Goal: Task Accomplishment & Management: Complete application form

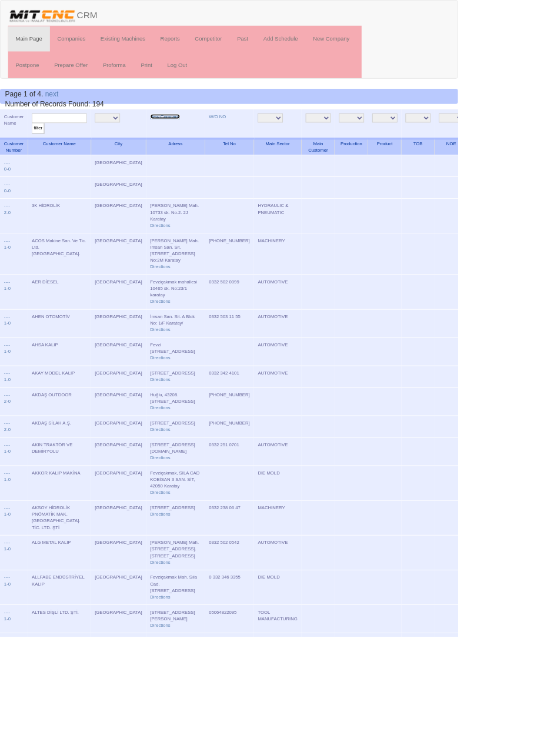
click at [175, 135] on link "New Company" at bounding box center [192, 136] width 35 height 6
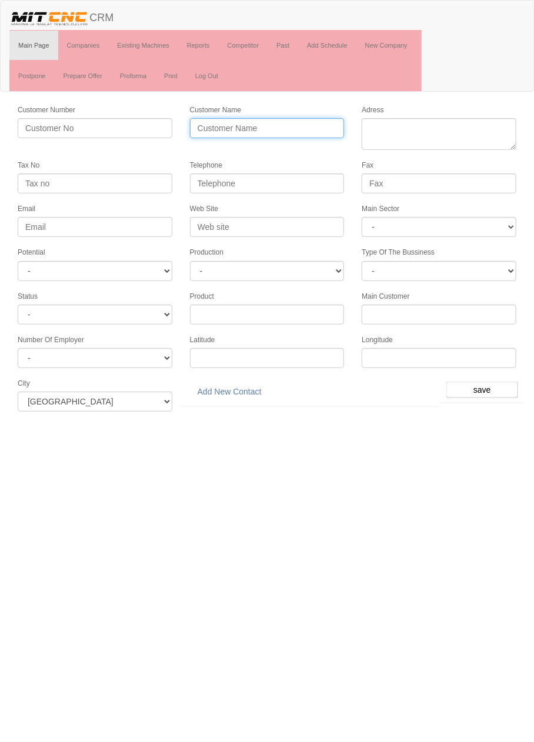
click at [311, 122] on input "Customer Name" at bounding box center [267, 128] width 155 height 20
type input "NİZAM OTOMOTİV"
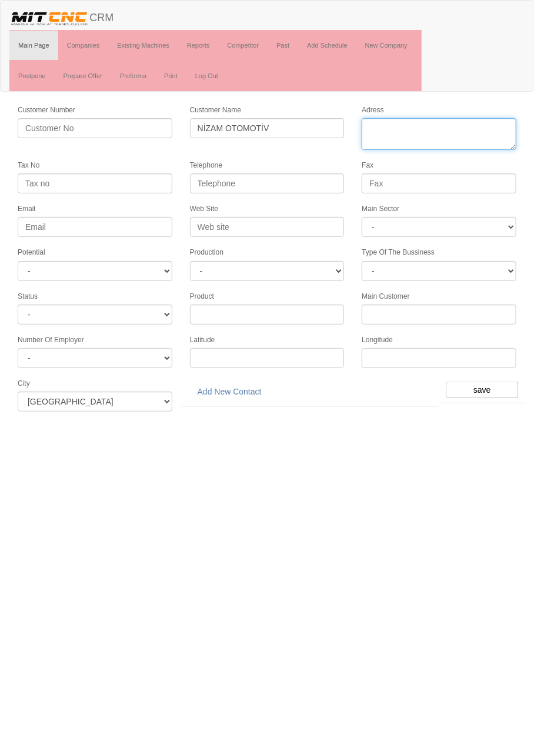
click at [404, 143] on textarea "Adress" at bounding box center [439, 134] width 155 height 32
paste textarea "Fevzi Çakmak Mh.Atiker 2 San.Sit Kenitra Cd No:28/S Karatay"
click at [437, 138] on textarea "Adress" at bounding box center [439, 134] width 155 height 32
type textarea "Fevzi Çakmak Mh.Atiker 2 San.Sit Kenitra Cd No:28 Karatay"
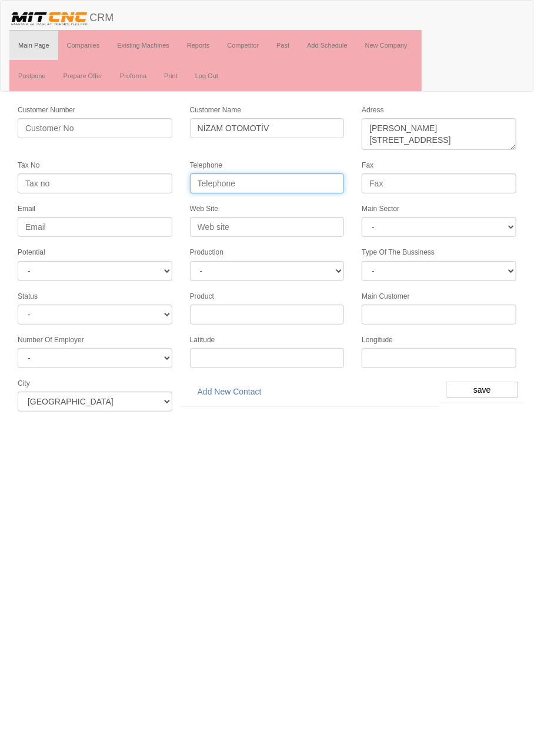
click at [300, 181] on input "Telephone" at bounding box center [267, 184] width 155 height 20
paste input "0332 248 18 88"
click at [244, 185] on input "0332 248 18 88" at bounding box center [267, 184] width 155 height 20
type input "0332 248 1888"
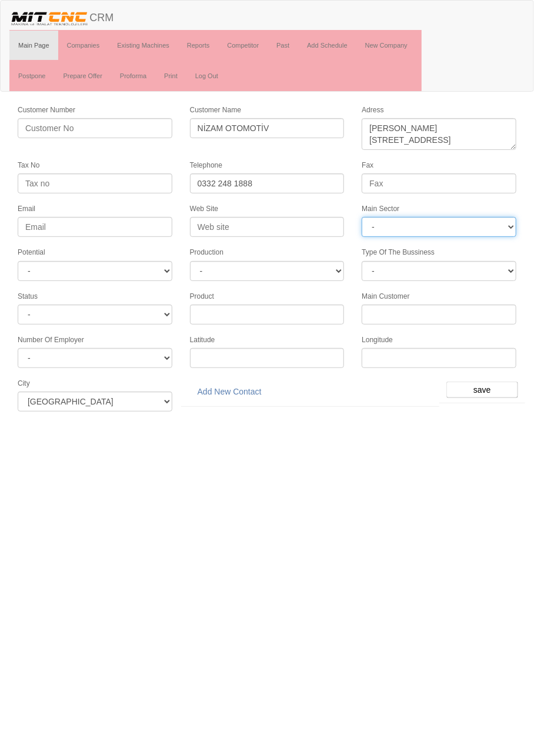
click at [448, 224] on select "- DIE MOLD MACHINERY DEFENCE ELECTRICAL COMPONENTS MEDICAL TOOL MANUFACTURING J…" at bounding box center [439, 227] width 155 height 20
select select "370"
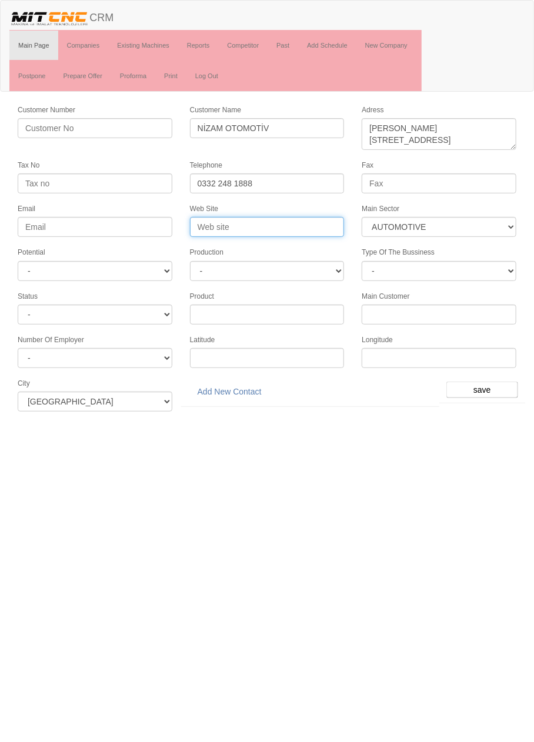
click at [251, 224] on input "Web Site" at bounding box center [267, 227] width 155 height 20
type input "www.nizamoto.com.tr"
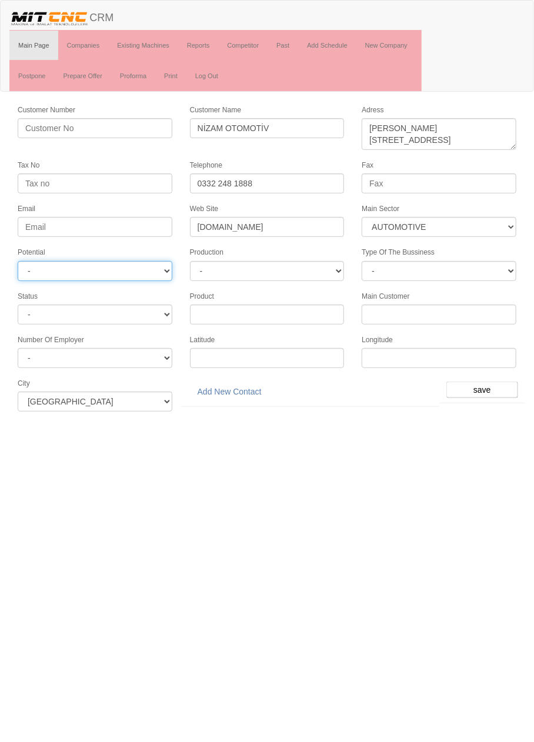
click at [135, 268] on select "- A1 A2 A3 B1 B2 B3 C1 C2 C3" at bounding box center [95, 271] width 155 height 20
select select "6"
click at [488, 382] on input "save" at bounding box center [482, 390] width 72 height 16
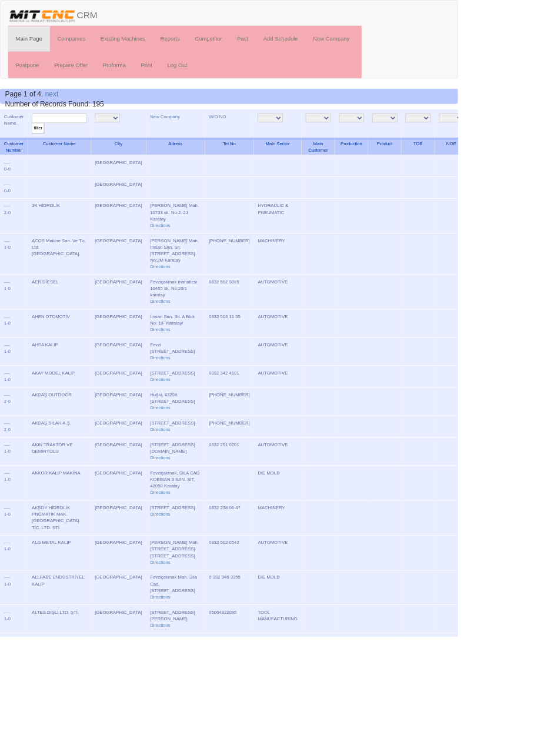
click at [84, 137] on input "text" at bounding box center [69, 137] width 64 height 11
type input "nizam"
click at [37, 144] on input "filter" at bounding box center [44, 150] width 15 height 12
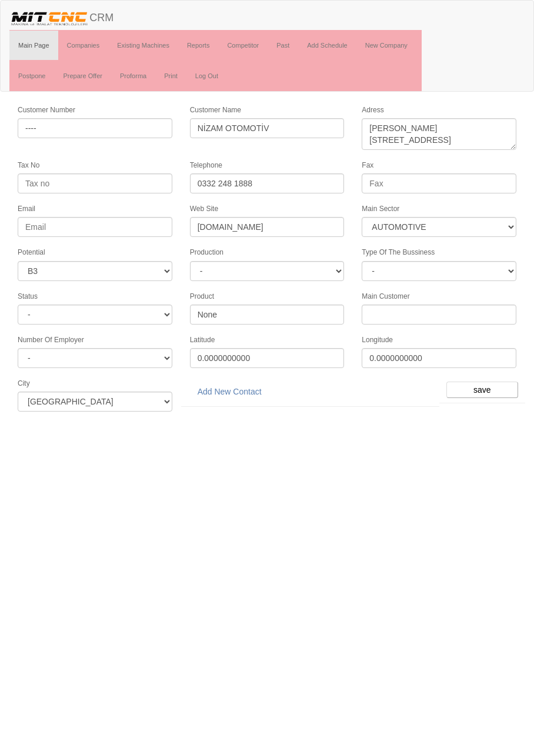
select select "370"
select select "6"
click at [250, 387] on link "Add New Contact" at bounding box center [229, 392] width 79 height 20
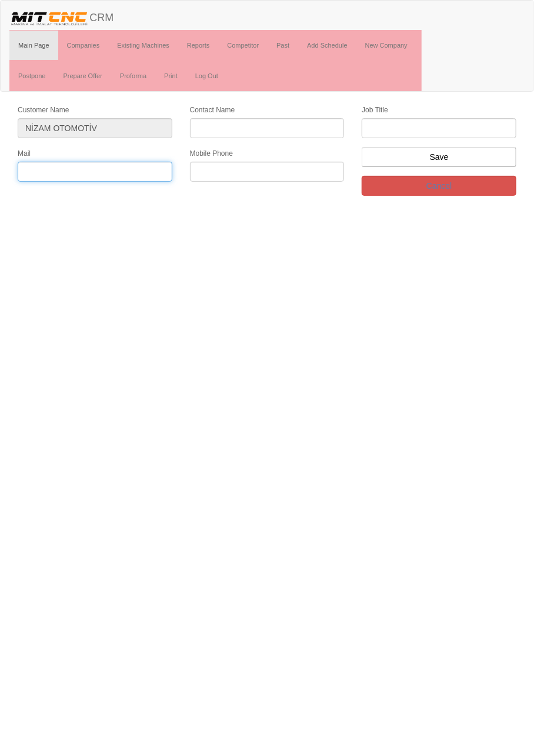
paste input "[EMAIL_ADDRESS][DOMAIN_NAME]"
type input "[EMAIL_ADDRESS][DOMAIN_NAME]"
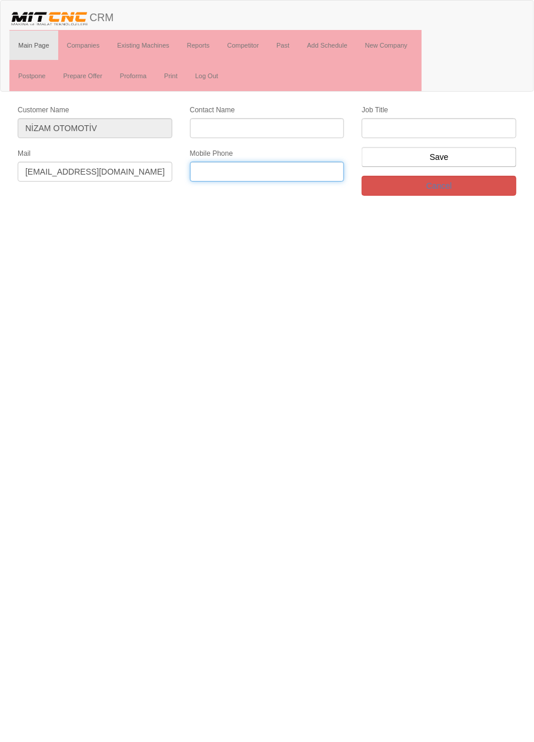
click at [269, 164] on input "text" at bounding box center [267, 172] width 155 height 20
click at [272, 169] on input "text" at bounding box center [267, 172] width 155 height 20
paste input "0532 564 89 26"
click at [247, 172] on input "0532 564 89 26" at bounding box center [267, 172] width 155 height 20
type input "0532 564 8926"
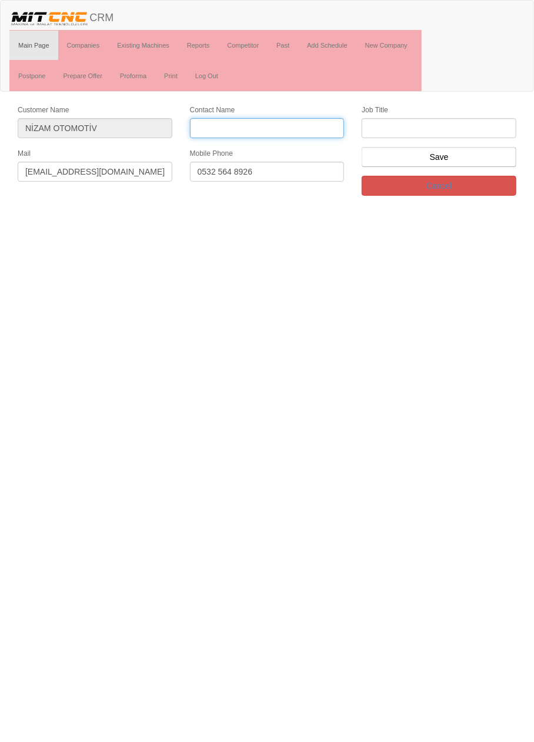
click at [297, 124] on input "Contact Name" at bounding box center [267, 128] width 155 height 20
type input "n"
type input "Nizamettin Güzel"
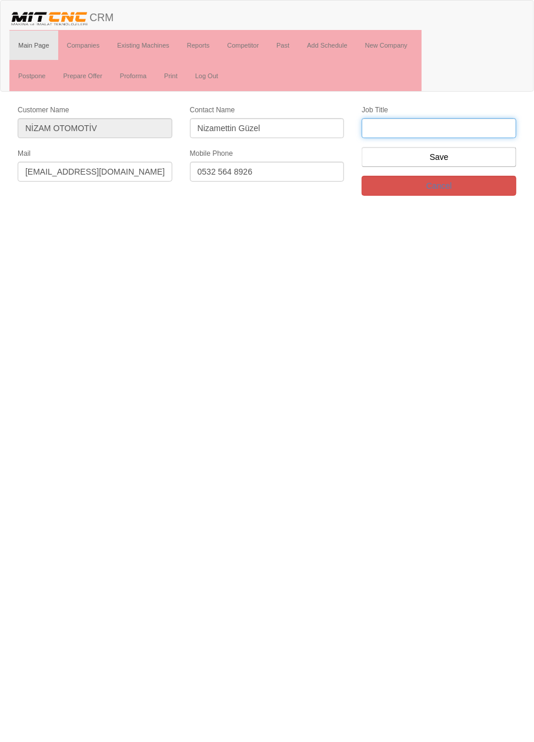
click at [473, 124] on input "text" at bounding box center [439, 128] width 155 height 20
type input "Genel Müdür"
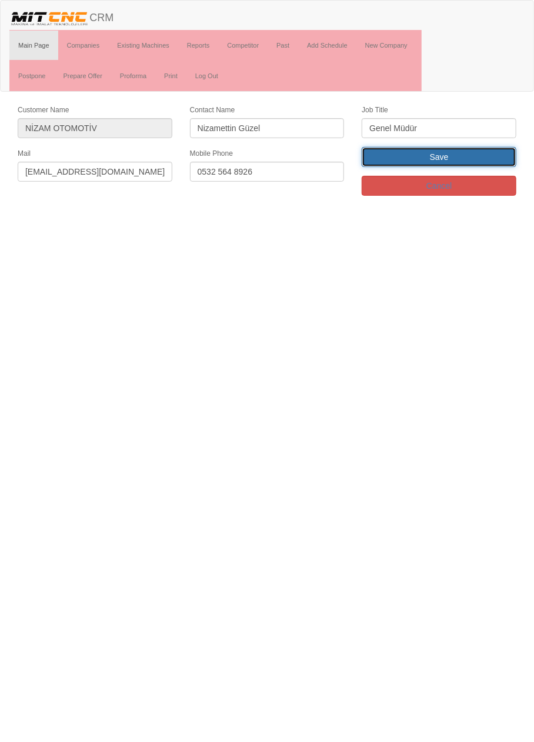
click at [460, 159] on input "Save" at bounding box center [439, 157] width 155 height 20
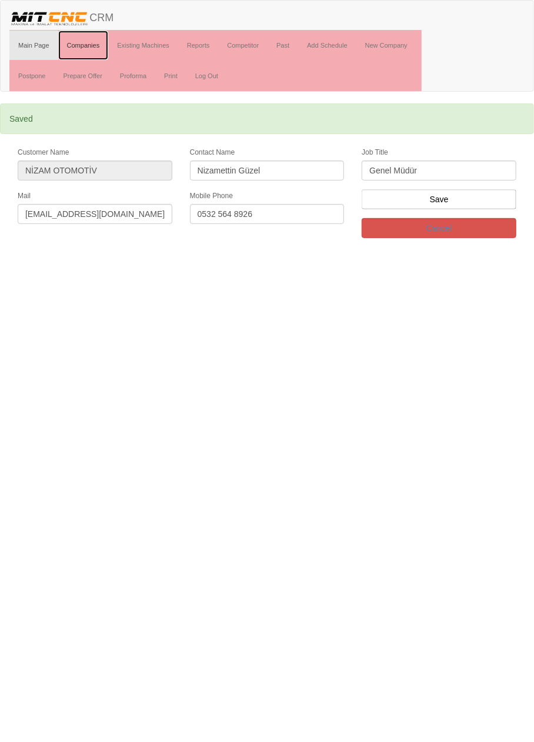
click at [87, 44] on link "Companies" at bounding box center [83, 45] width 51 height 29
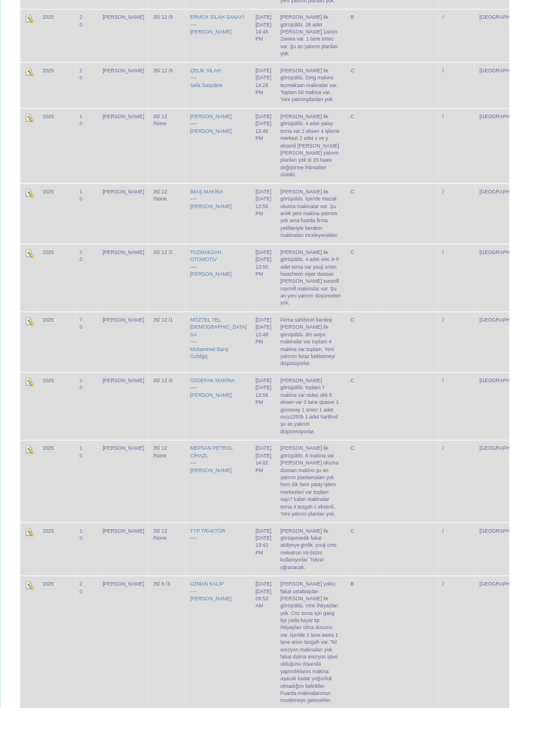
scroll to position [3191, 0]
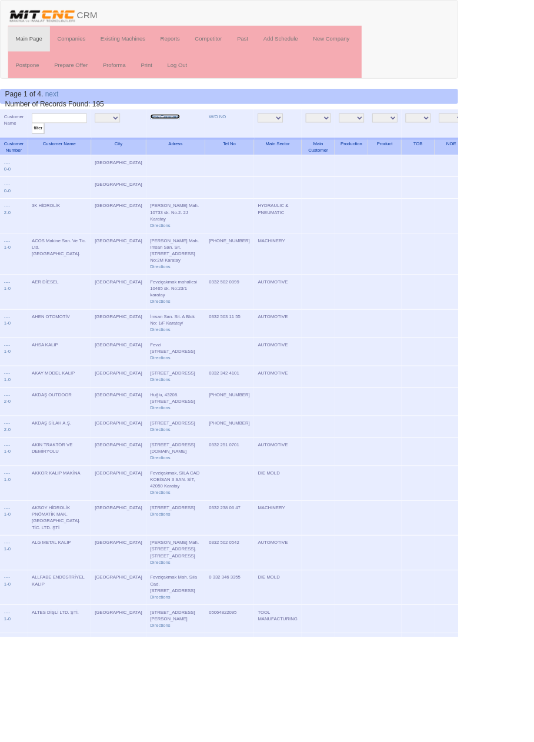
click at [185, 137] on link "New Company" at bounding box center [192, 136] width 35 height 6
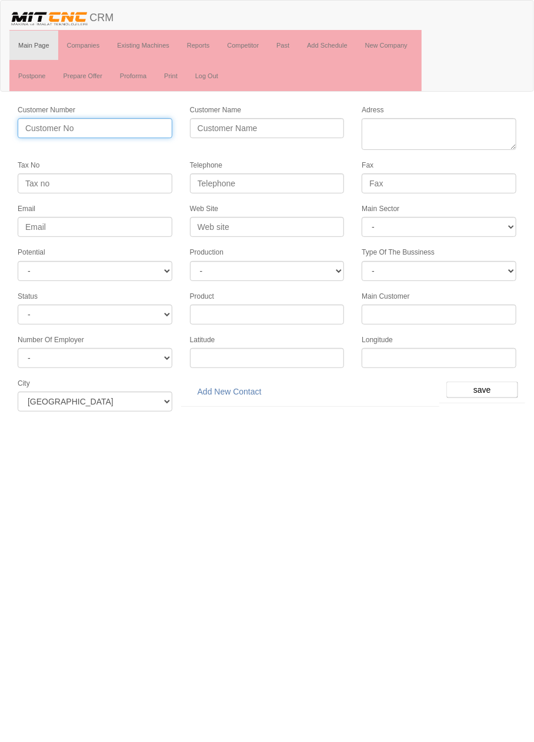
click at [132, 129] on input "Customer Number" at bounding box center [95, 128] width 155 height 20
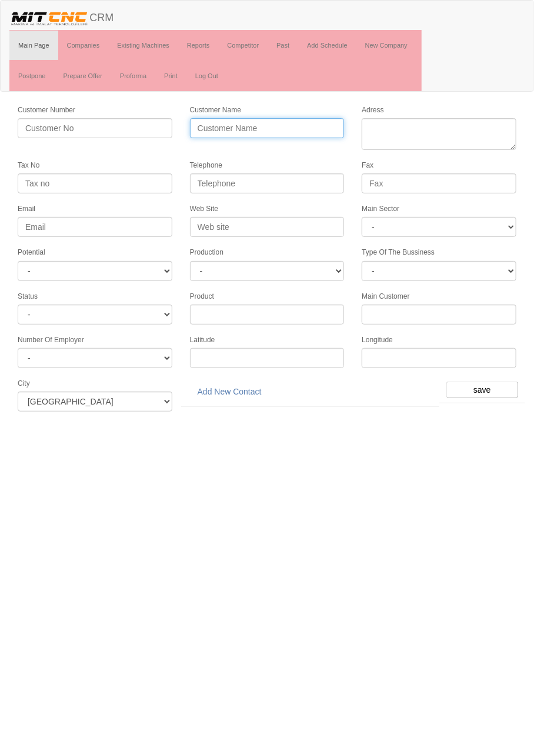
click at [302, 125] on input "Customer Name" at bounding box center [267, 128] width 155 height 20
type input "SİMETRİ MAKİNA"
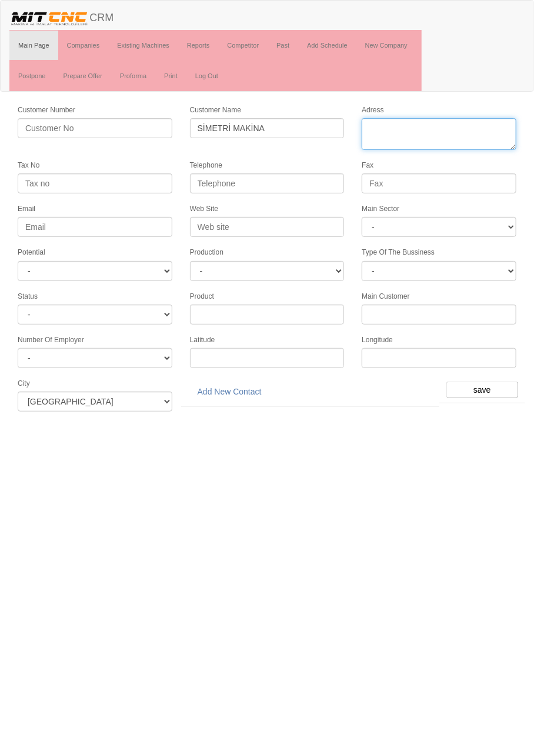
click at [428, 126] on textarea "Adress" at bounding box center [439, 134] width 155 height 32
paste textarea "FEVZİ ÇAKMAK MAHALLESİ, Kenitra Cd NO:28/U, 42050 Karatay"
click at [476, 124] on textarea "Adress" at bounding box center [439, 134] width 155 height 32
type textarea "Fevziçakmak mahallesi Kenitra Cd NO:28 karatay"
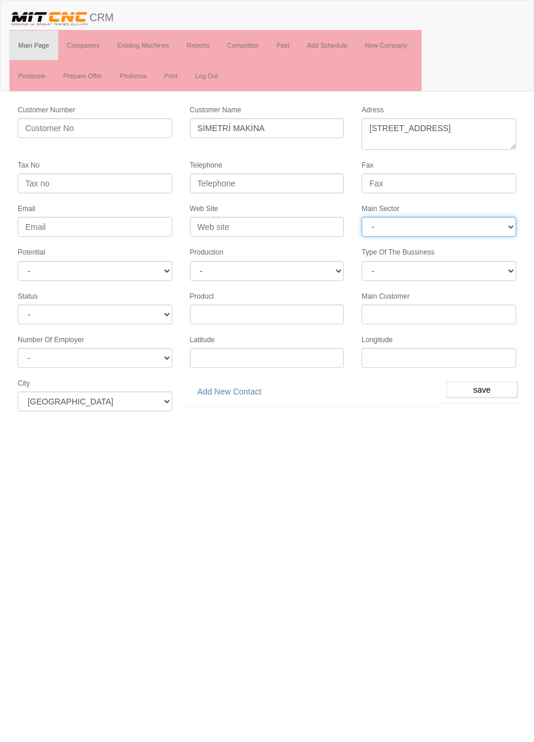
click at [442, 222] on select "- DIE MOLD MACHINERY DEFENCE ELECTRICAL COMPONENTS MEDICAL TOOL MANUFACTURING J…" at bounding box center [439, 227] width 155 height 20
select select "370"
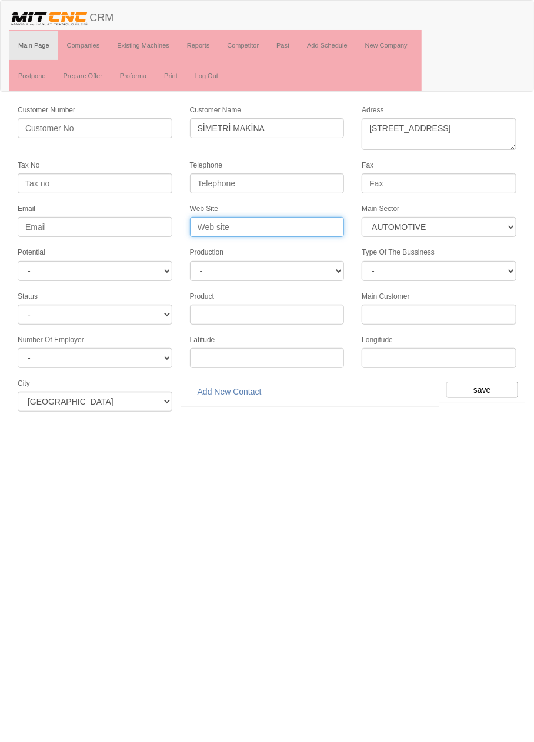
click at [276, 219] on input "Web Site" at bounding box center [267, 227] width 155 height 20
type input "www.hkgsimetri.com"
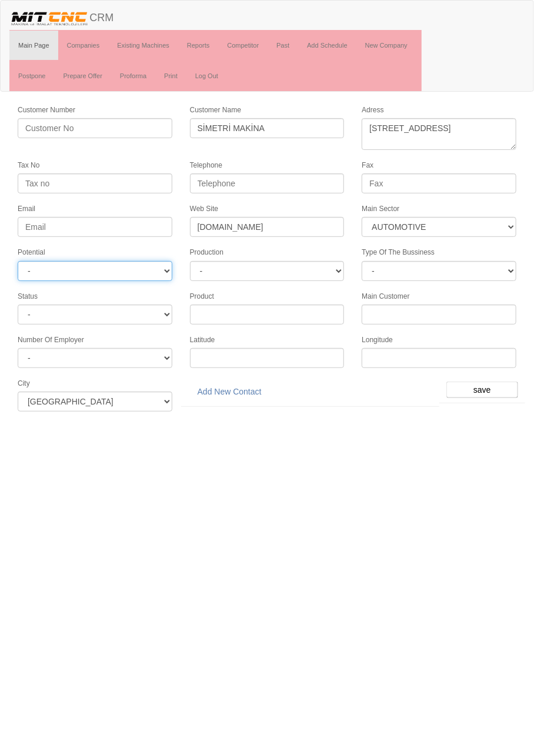
click at [146, 266] on select "- A1 A2 A3 B1 B2 B3 C1 C2 C3" at bounding box center [95, 271] width 155 height 20
select select "6"
click at [482, 382] on input "save" at bounding box center [482, 390] width 72 height 16
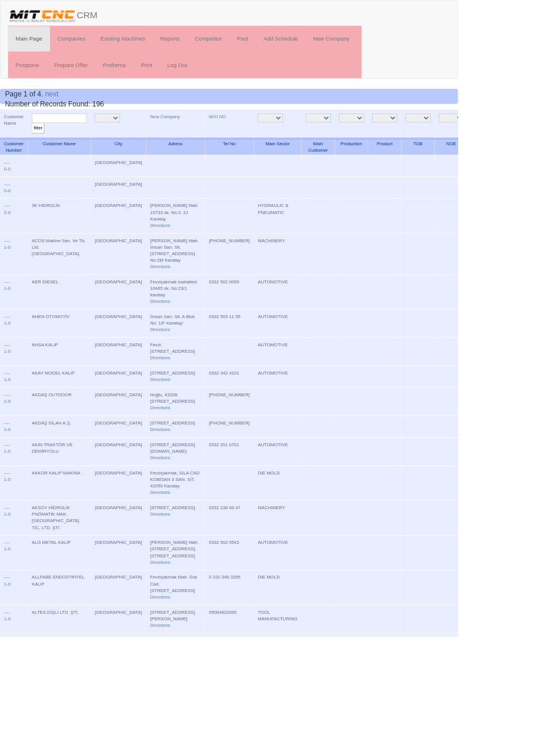
click at [78, 138] on input "text" at bounding box center [69, 137] width 64 height 11
type input "simetri"
click at [37, 144] on input "filter" at bounding box center [44, 150] width 15 height 12
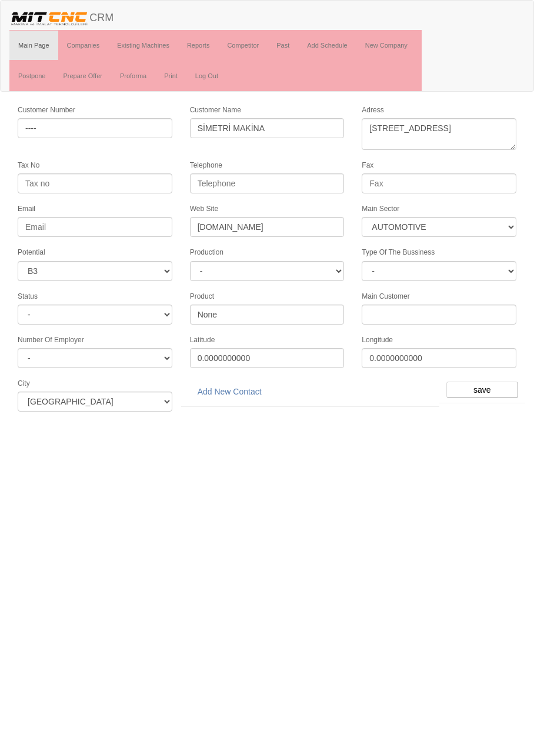
select select "370"
select select "6"
click at [239, 385] on link "Add New Contact" at bounding box center [229, 392] width 79 height 20
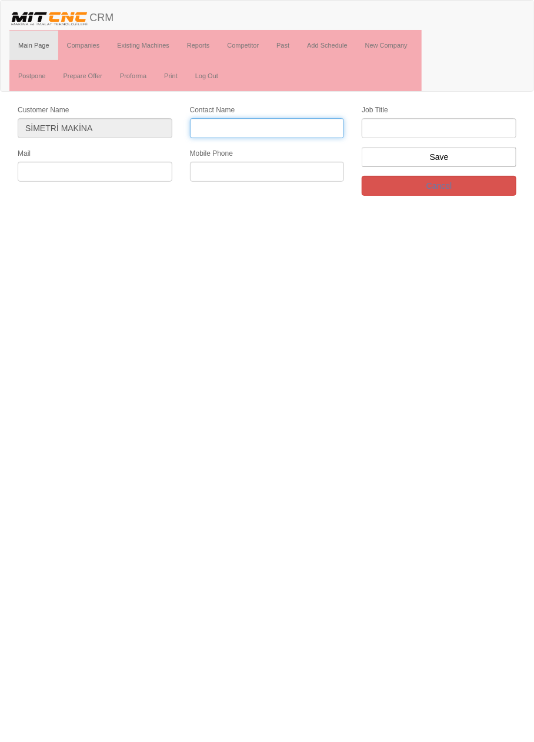
click at [251, 125] on input "Contact Name" at bounding box center [267, 128] width 155 height 20
type input "[PERSON_NAME]"
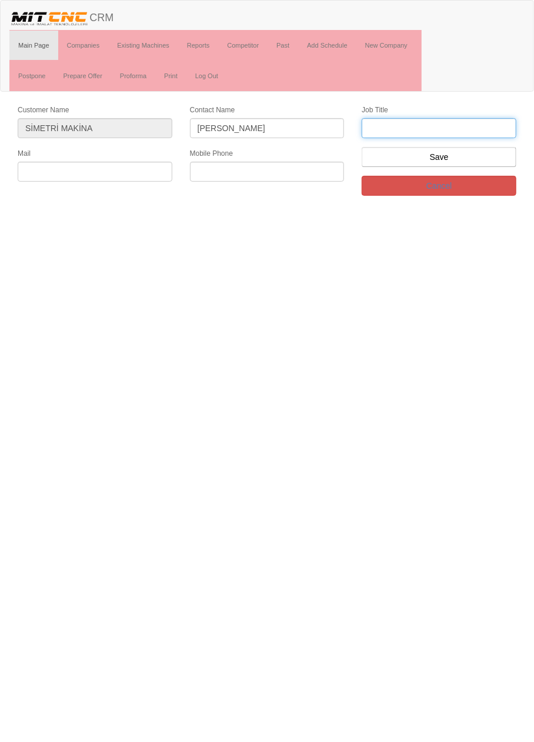
click at [428, 122] on input "text" at bounding box center [439, 128] width 155 height 20
type input "Firma Sahibi"
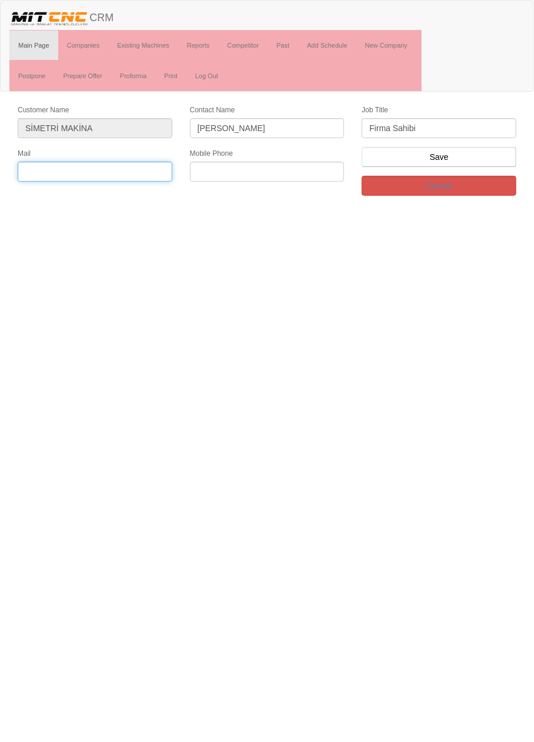
click at [132, 168] on input "text" at bounding box center [95, 172] width 155 height 20
paste input "[EMAIL_ADDRESS][DOMAIN_NAME]"
type input "[EMAIL_ADDRESS][DOMAIN_NAME]"
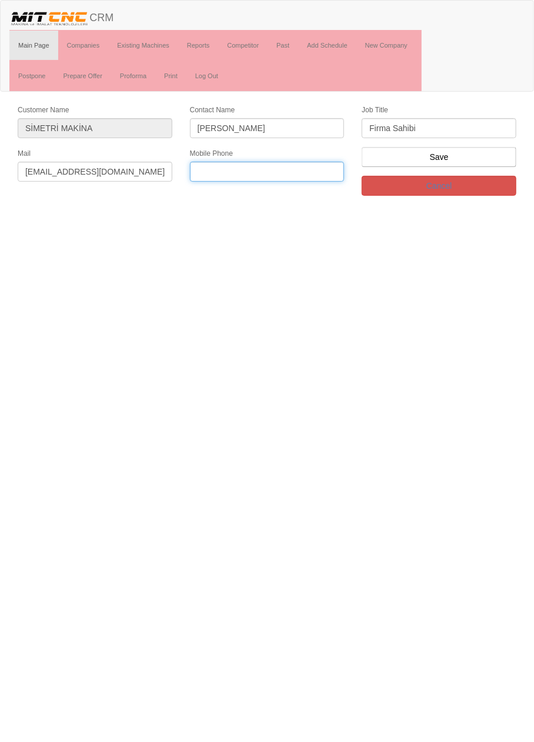
click at [261, 171] on input "text" at bounding box center [267, 172] width 155 height 20
paste input "[PHONE_NUMBER]"
click at [258, 168] on input "[PHONE_NUMBER]" at bounding box center [267, 172] width 155 height 20
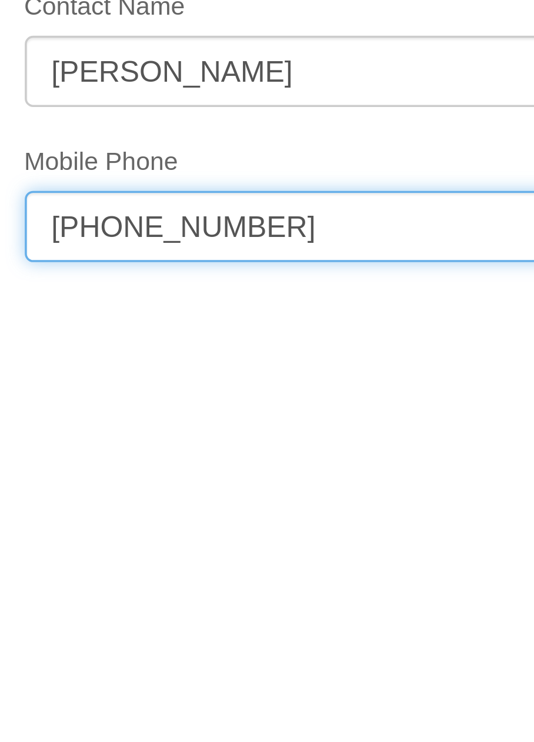
click at [215, 170] on input "[PHONE_NUMBER]" at bounding box center [267, 172] width 155 height 20
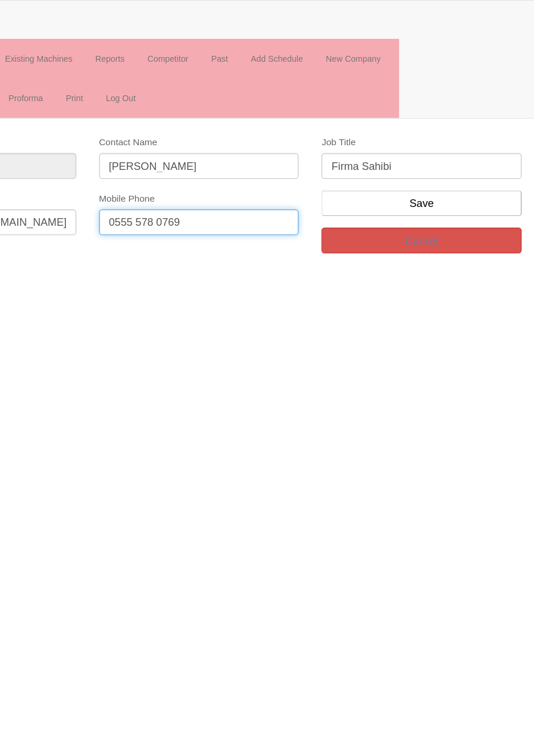
type input "0555 578 0769"
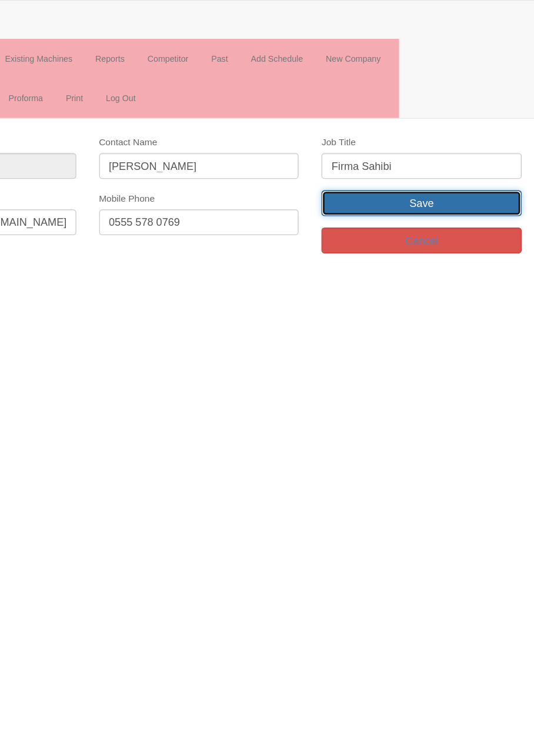
click at [472, 158] on input "Save" at bounding box center [439, 157] width 155 height 20
